Goal: Find specific page/section: Find specific page/section

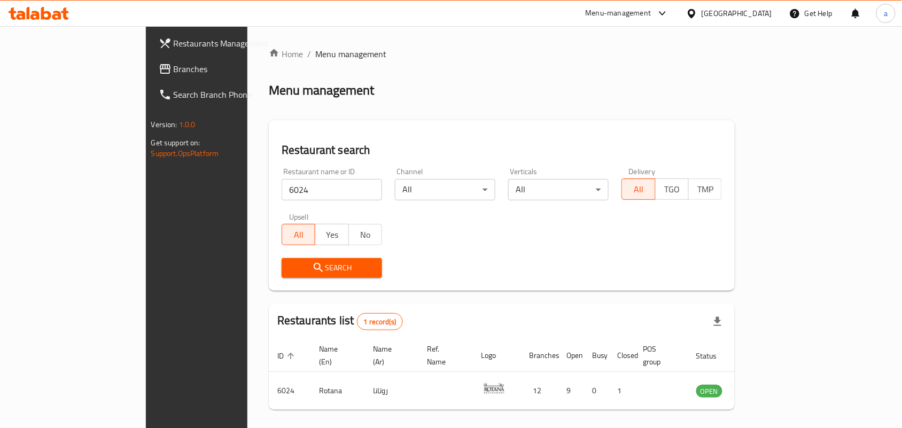
click at [697, 17] on icon at bounding box center [691, 13] width 11 height 11
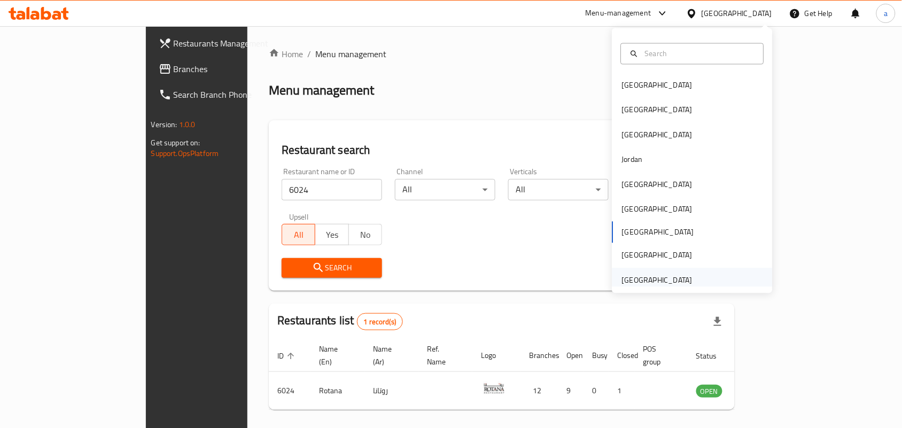
click at [671, 277] on div "[GEOGRAPHIC_DATA]" at bounding box center [657, 280] width 71 height 12
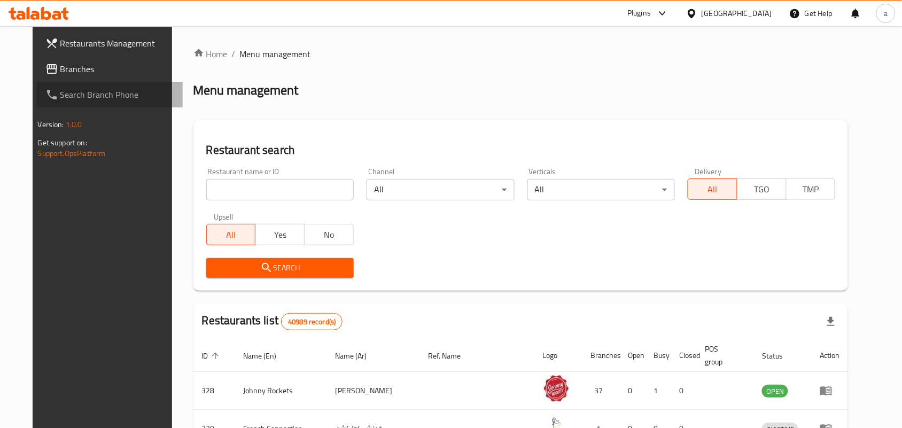
click at [49, 82] on link "Search Branch Phone" at bounding box center [110, 95] width 146 height 26
click at [60, 74] on span "Branches" at bounding box center [117, 68] width 114 height 13
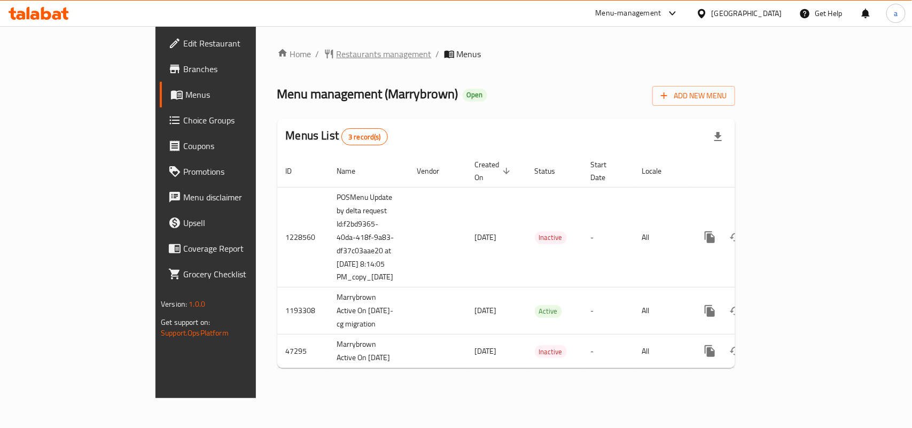
click at [337, 57] on span "Restaurants management" at bounding box center [384, 54] width 95 height 13
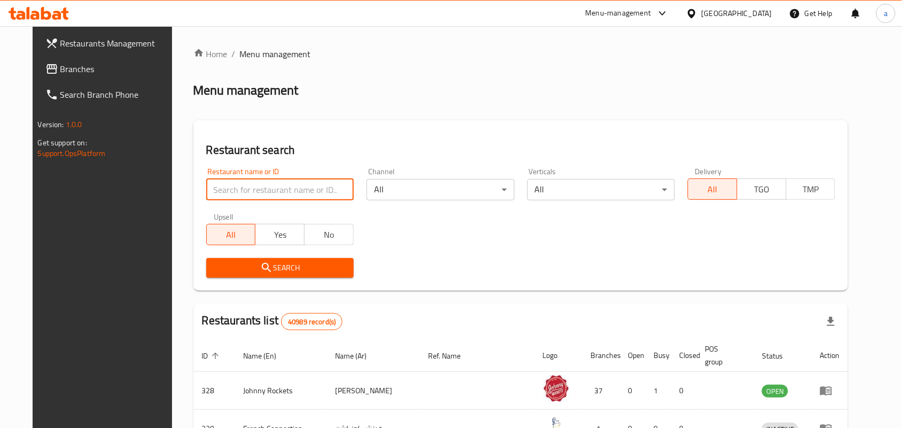
paste input "938"
click at [243, 183] on input "search" at bounding box center [279, 189] width 147 height 21
type input "938"
click button "Search" at bounding box center [279, 268] width 147 height 20
